Goal: Use online tool/utility: Utilize a website feature to perform a specific function

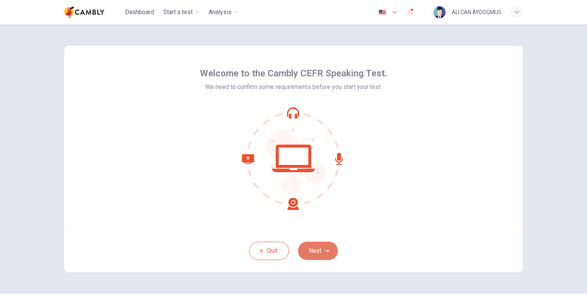
click at [320, 251] on button "Next" at bounding box center [318, 251] width 40 height 18
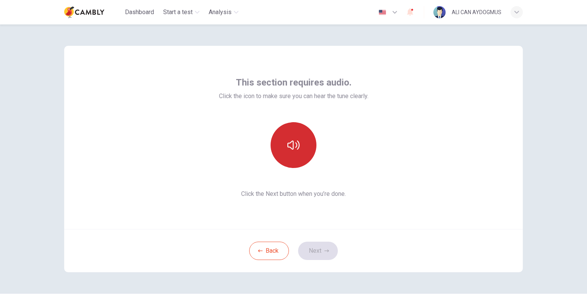
click at [290, 148] on icon "button" at bounding box center [293, 145] width 12 height 12
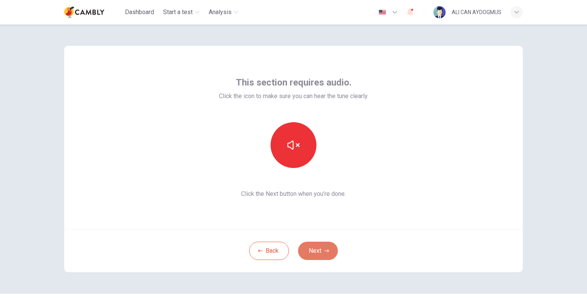
click at [317, 247] on button "Next" at bounding box center [318, 251] width 40 height 18
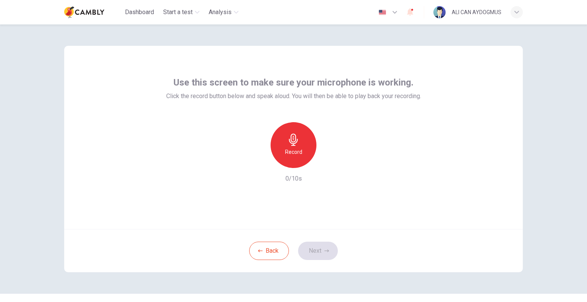
click at [291, 147] on h6 "Record" at bounding box center [293, 151] width 17 height 9
click at [290, 135] on icon "button" at bounding box center [293, 140] width 12 height 12
click at [327, 166] on div "button" at bounding box center [328, 162] width 12 height 12
click at [317, 253] on button "Next" at bounding box center [318, 251] width 40 height 18
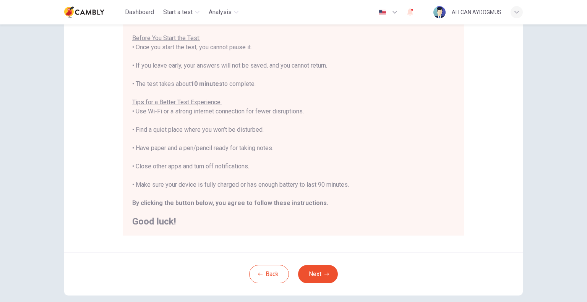
scroll to position [84, 0]
click at [316, 274] on button "Next" at bounding box center [318, 274] width 40 height 18
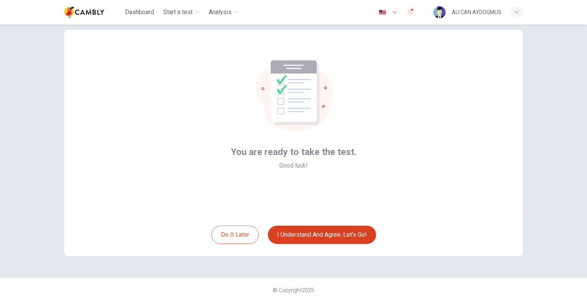
scroll to position [16, 0]
click at [304, 234] on button "I understand and agree. Let’s go!" at bounding box center [322, 235] width 108 height 18
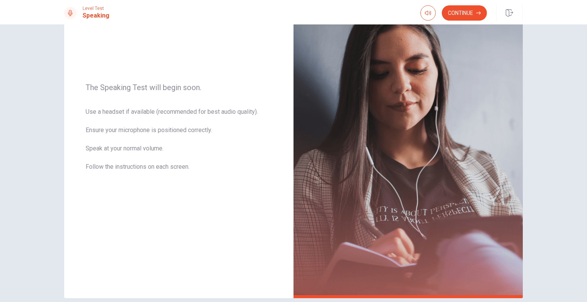
scroll to position [83, 0]
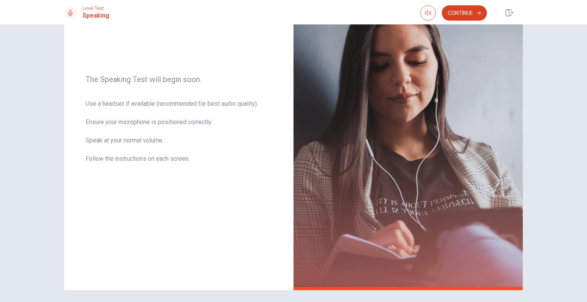
click at [464, 16] on button "Continue" at bounding box center [464, 12] width 45 height 15
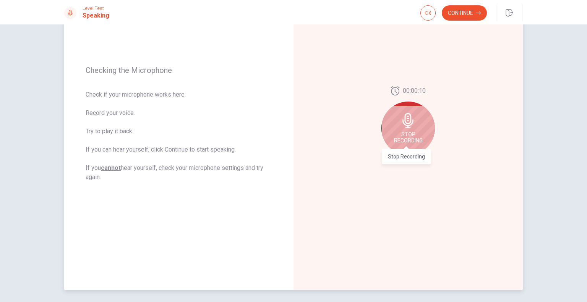
click at [402, 133] on span "Stop Recording" at bounding box center [408, 137] width 29 height 12
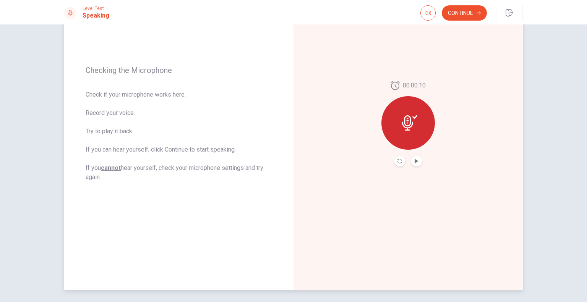
click at [415, 159] on button "Play Audio" at bounding box center [416, 161] width 11 height 11
click at [415, 160] on icon "Play Audio" at bounding box center [416, 161] width 3 height 5
click at [398, 162] on icon "Record Again" at bounding box center [399, 161] width 5 height 5
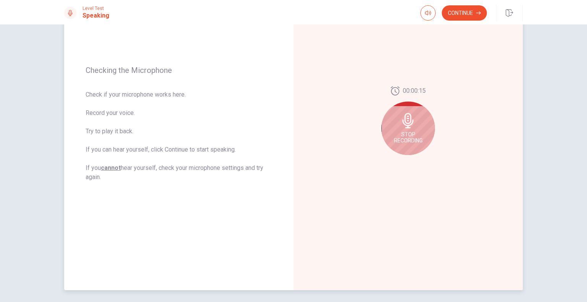
click at [408, 133] on span "Stop Recording" at bounding box center [408, 137] width 29 height 12
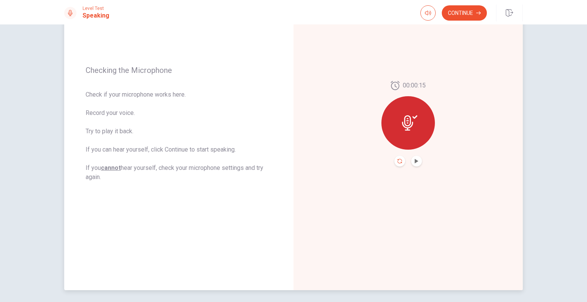
click at [397, 160] on icon "Record Again" at bounding box center [399, 161] width 5 height 5
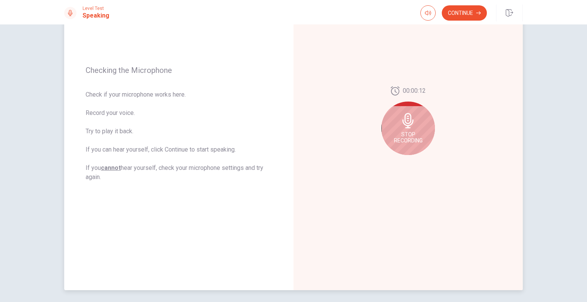
click at [409, 130] on div "Stop Recording" at bounding box center [407, 128] width 53 height 53
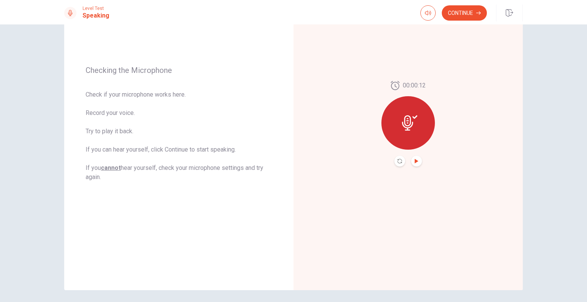
click at [416, 163] on icon "Play Audio" at bounding box center [416, 161] width 5 height 5
click at [472, 15] on button "Continue" at bounding box center [464, 12] width 45 height 15
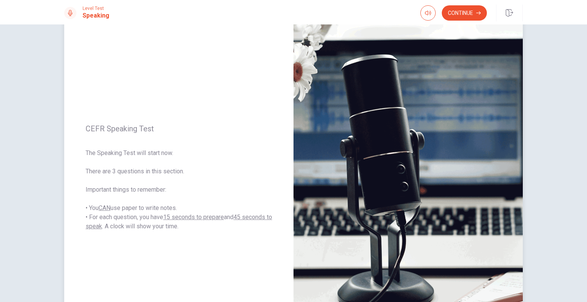
scroll to position [0, 0]
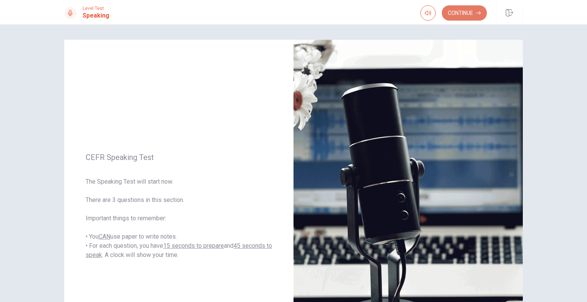
click at [467, 10] on button "Continue" at bounding box center [464, 12] width 45 height 15
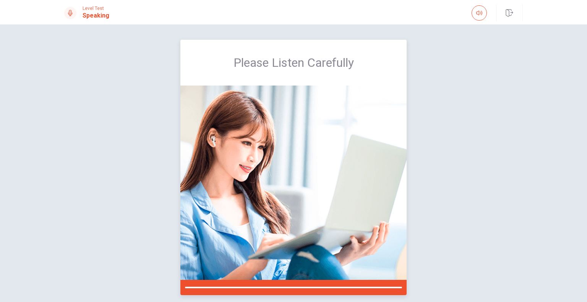
scroll to position [32, 0]
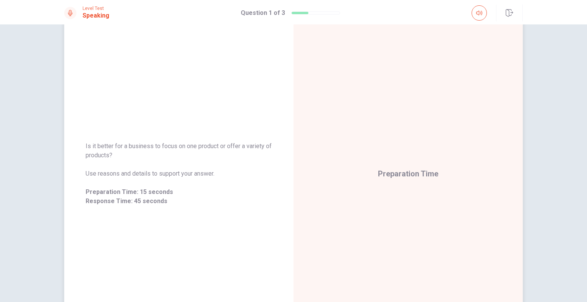
drag, startPoint x: 121, startPoint y: 154, endPoint x: 84, endPoint y: 147, distance: 37.7
click at [86, 147] on span "Is it better for a business to focus on one product or offer a variety of produ…" at bounding box center [179, 151] width 186 height 18
drag, startPoint x: 84, startPoint y: 147, endPoint x: 117, endPoint y: 160, distance: 35.3
click at [117, 160] on span "Is it better for a business to focus on one product or offer a variety of produ…" at bounding box center [179, 151] width 186 height 18
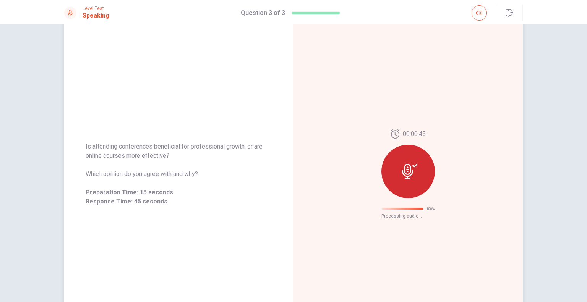
scroll to position [0, 0]
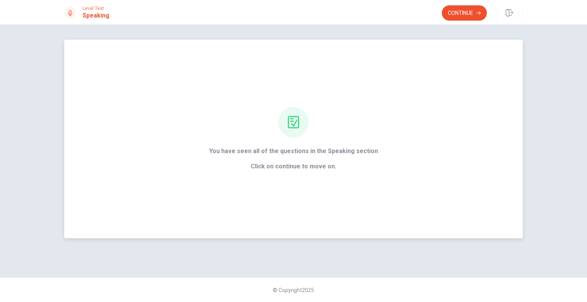
click at [324, 167] on span "Click on continue to move on." at bounding box center [293, 166] width 169 height 9
click at [295, 125] on icon at bounding box center [293, 122] width 12 height 12
click at [455, 8] on button "Continue" at bounding box center [464, 12] width 45 height 15
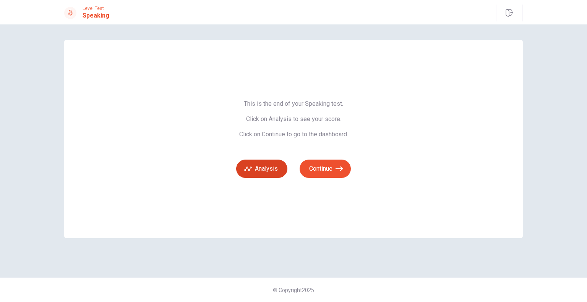
click at [269, 171] on button "Analysis" at bounding box center [261, 169] width 51 height 18
